Goal: Find specific page/section: Find specific page/section

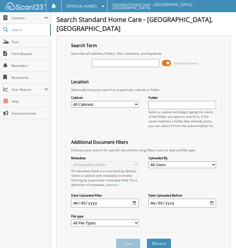
click at [111, 59] on input "text" at bounding box center [126, 63] width 68 height 8
type input "o"
type input "[PERSON_NAME]"
click at [155, 238] on button "Search" at bounding box center [159, 243] width 24 height 10
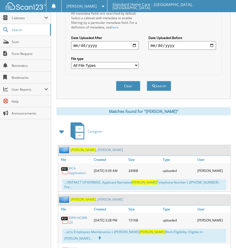
scroll to position [162, 0]
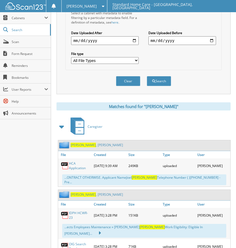
click at [80, 192] on link "Perez , Abigail" at bounding box center [97, 194] width 52 height 5
